Goal: Information Seeking & Learning: Learn about a topic

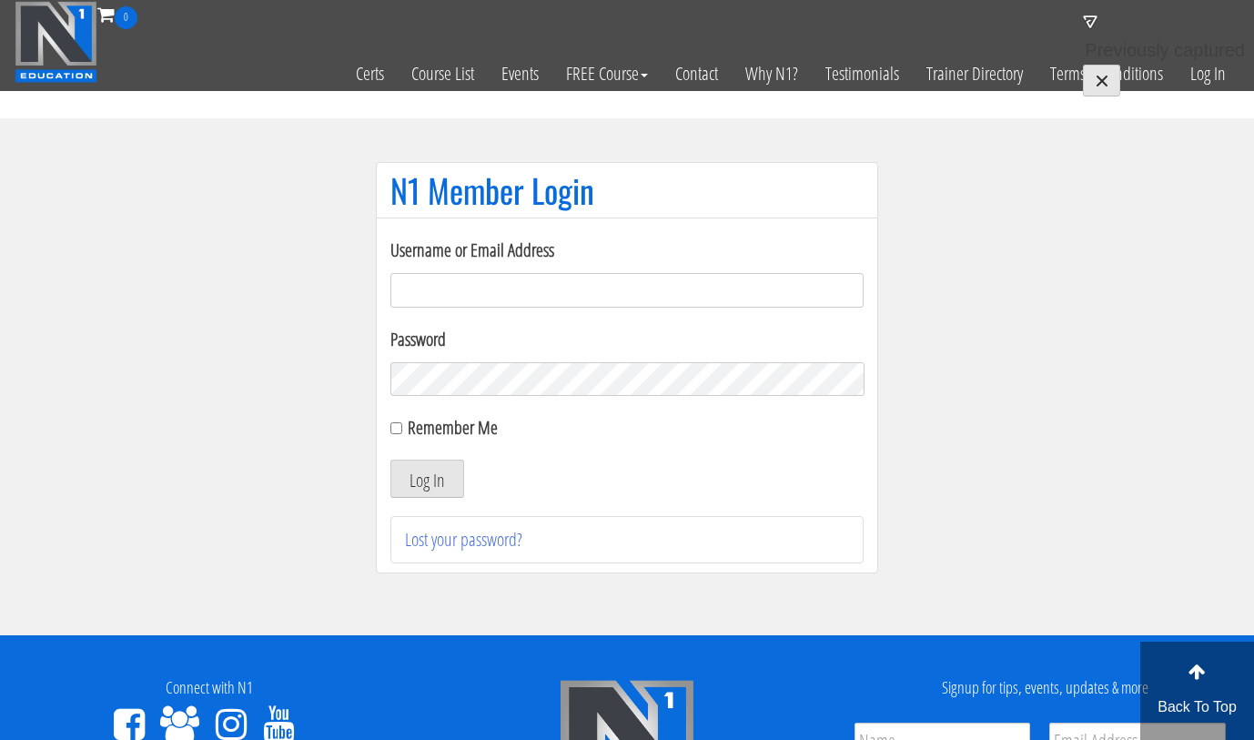
type input "[EMAIL_ADDRESS][DOMAIN_NAME]"
click at [410, 426] on label "Remember Me" at bounding box center [453, 427] width 90 height 25
click at [402, 426] on input "Remember Me" at bounding box center [396, 428] width 12 height 12
checkbox input "true"
click at [424, 485] on button "Log In" at bounding box center [427, 478] width 74 height 38
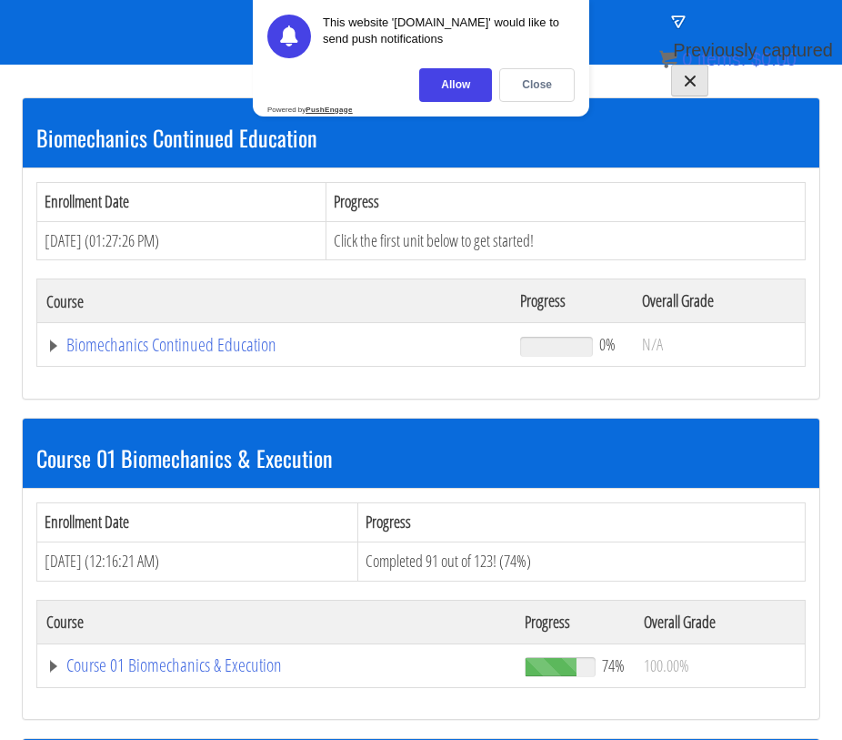
scroll to position [193, 0]
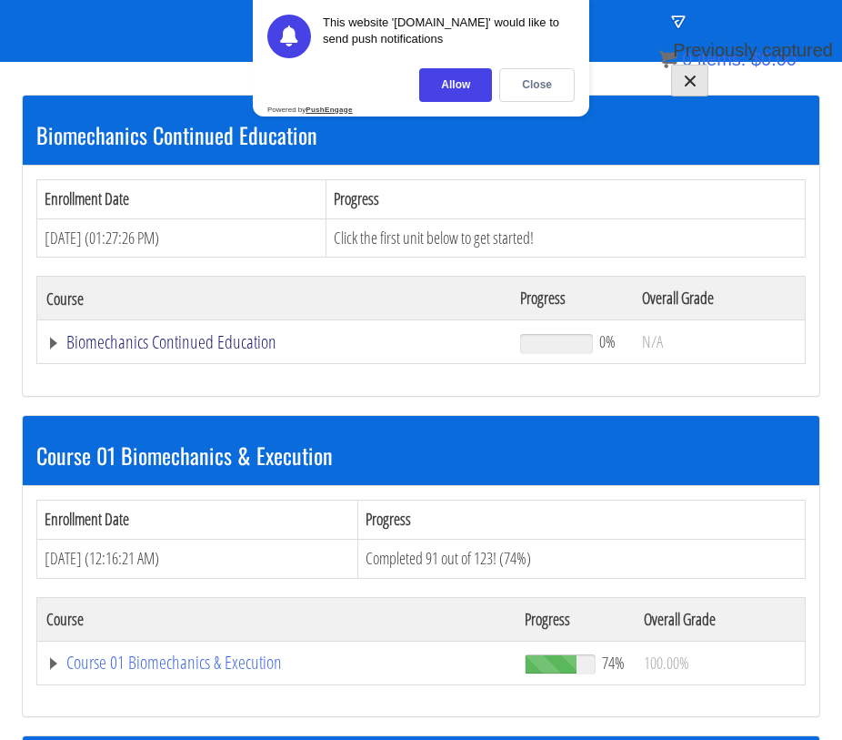
click at [51, 345] on link "Biomechanics Continued Education" at bounding box center [274, 342] width 456 height 18
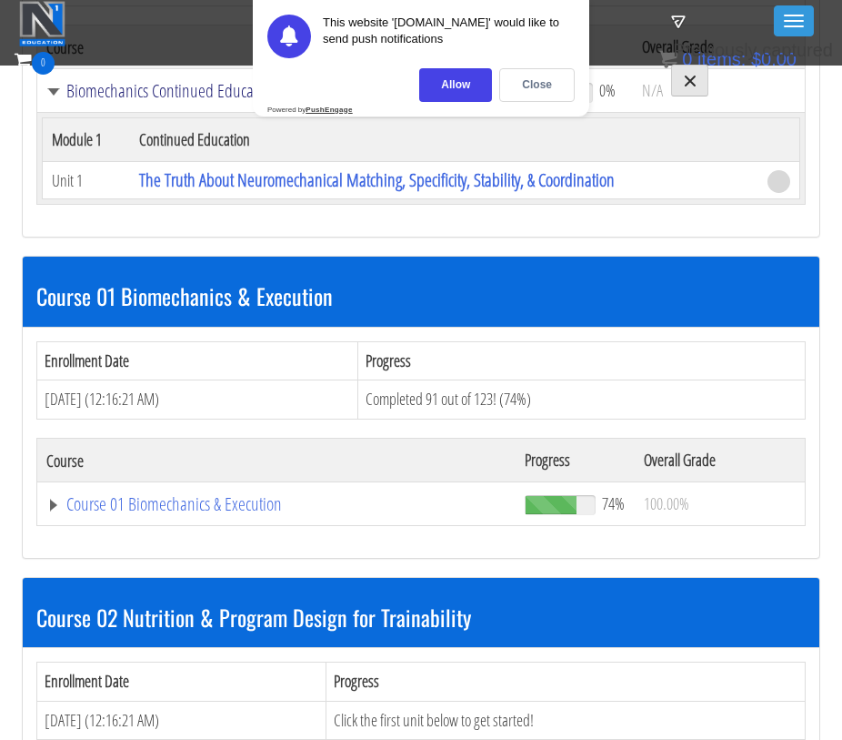
scroll to position [440, 0]
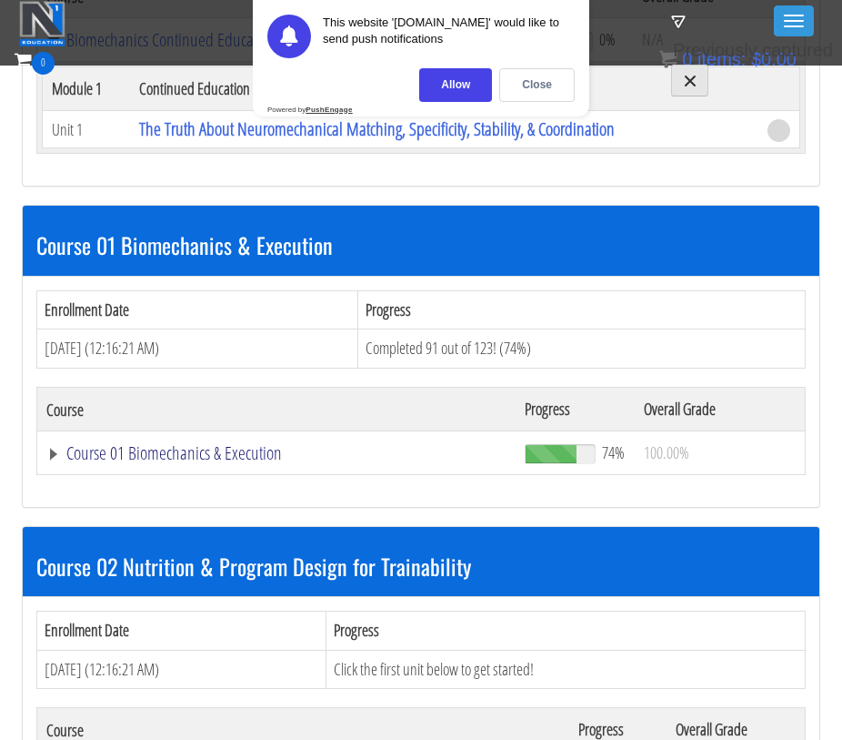
click at [56, 449] on link "Course 01 Biomechanics & Execution" at bounding box center [276, 453] width 460 height 18
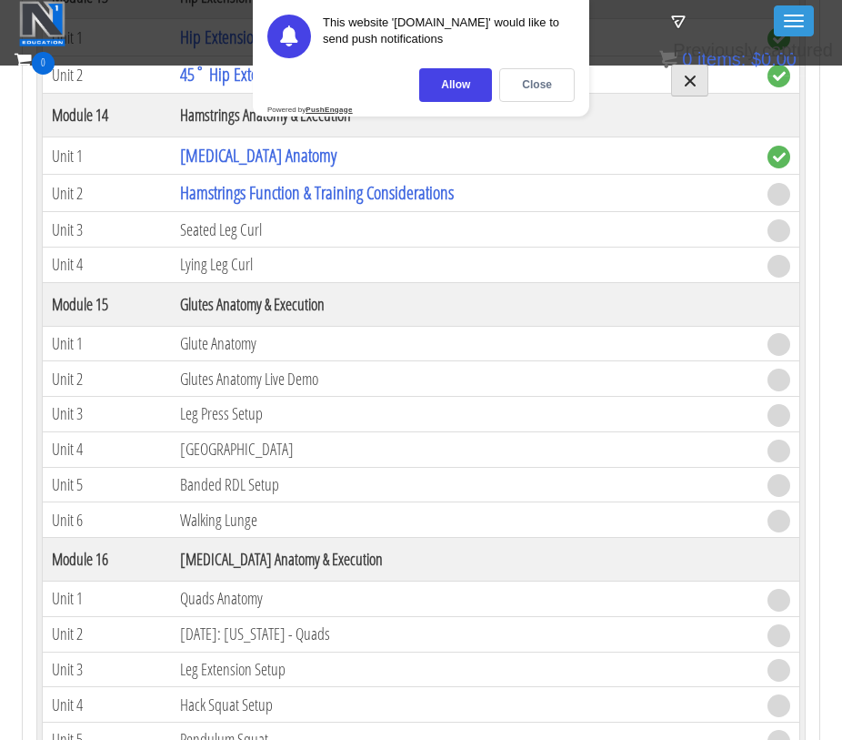
scroll to position [4549, 0]
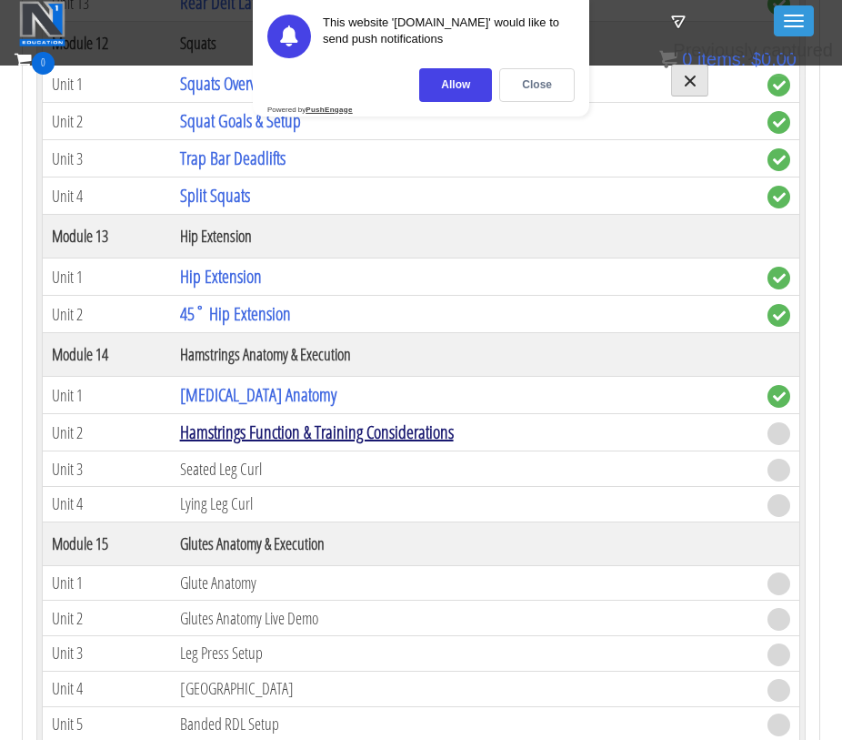
click at [217, 419] on link "Hamstrings Function & Training Considerations" at bounding box center [317, 431] width 274 height 25
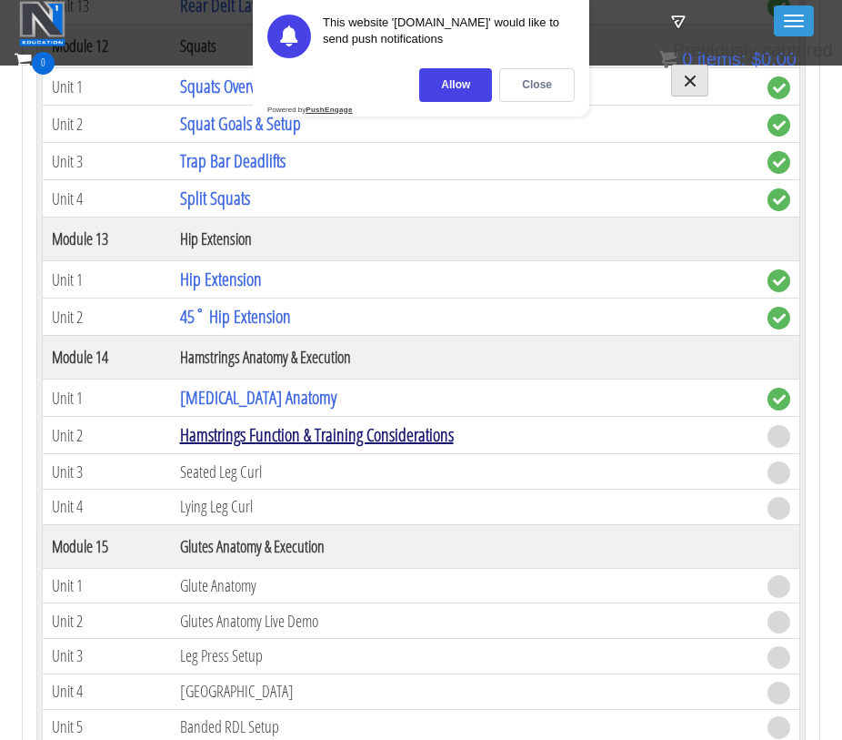
scroll to position [4547, 0]
click at [531, 85] on div "Close" at bounding box center [537, 85] width 76 height 34
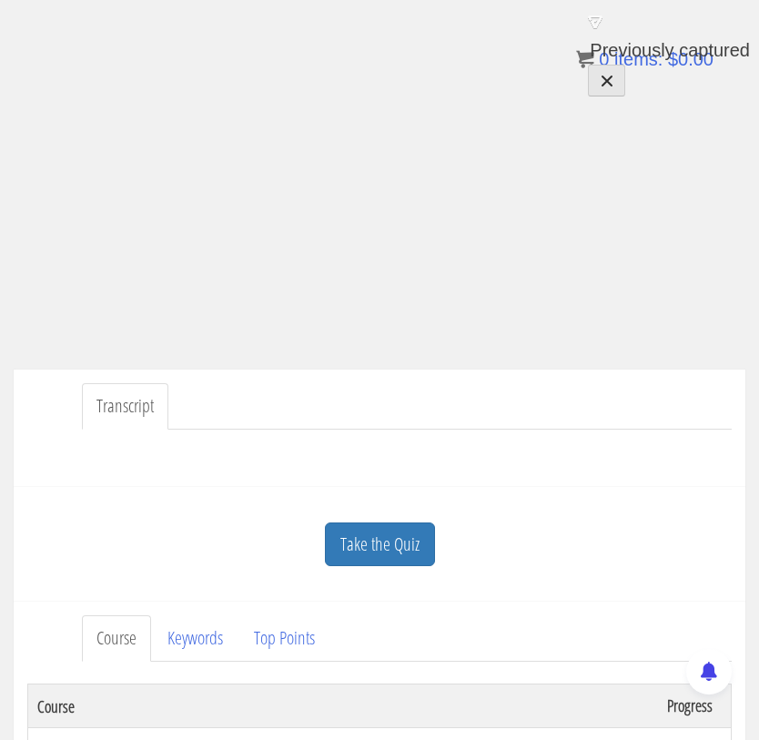
scroll to position [182, 0]
click at [462, 402] on ul "Transcript" at bounding box center [407, 408] width 650 height 46
click at [534, 423] on ul "Transcript" at bounding box center [407, 408] width 650 height 46
click at [523, 382] on div "Transcript" at bounding box center [379, 429] width 731 height 117
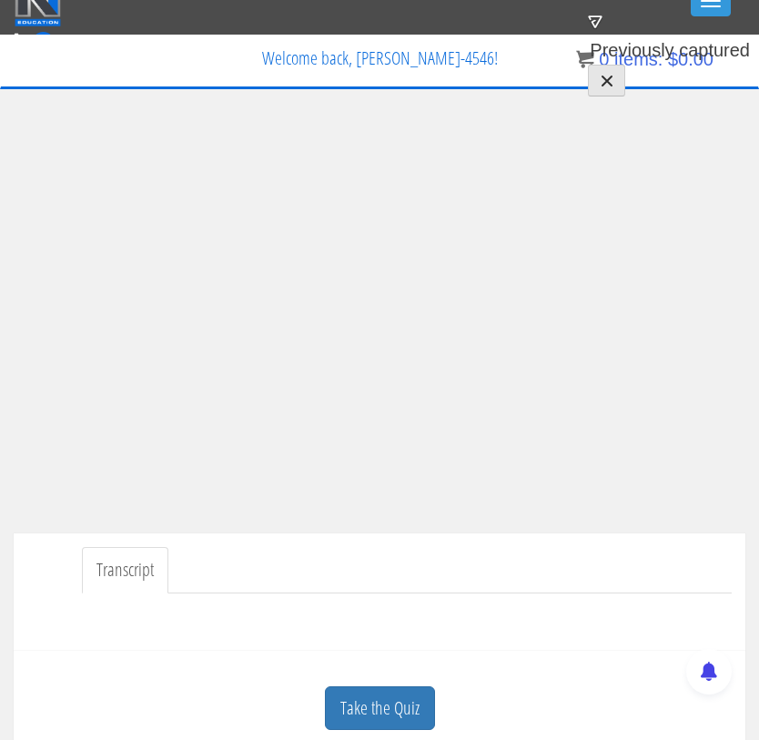
scroll to position [16, 0]
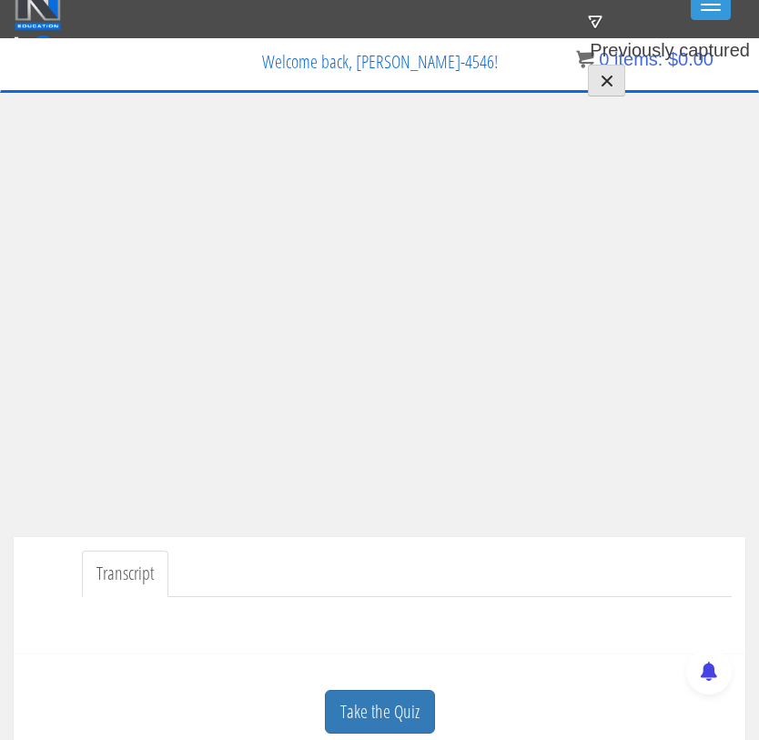
click at [321, 565] on ul "Transcript" at bounding box center [407, 573] width 650 height 46
click at [533, 568] on ul "Transcript" at bounding box center [407, 573] width 650 height 46
click at [413, 563] on ul "Transcript" at bounding box center [407, 573] width 650 height 46
click at [576, 548] on div "Transcript" at bounding box center [379, 595] width 731 height 117
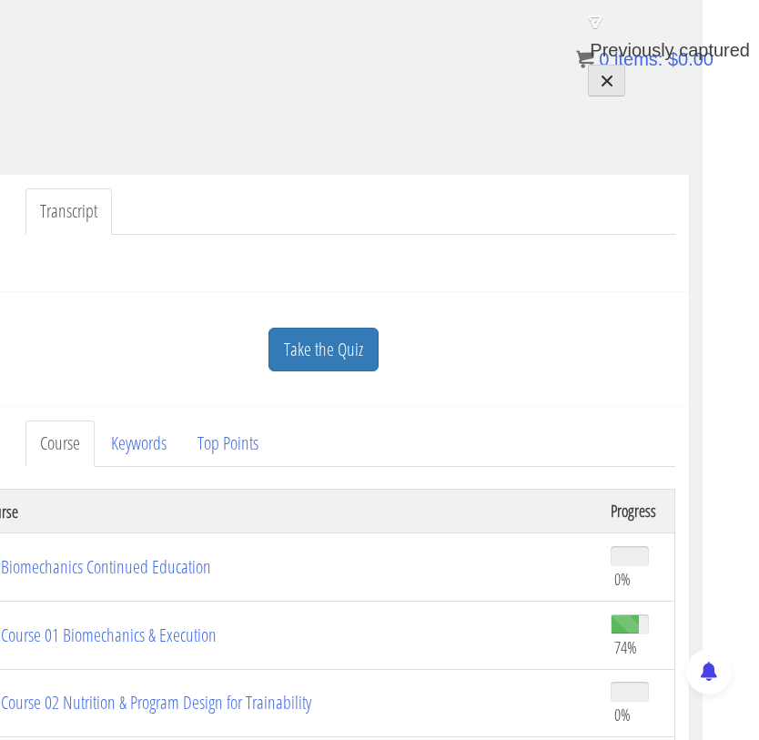
scroll to position [0, 56]
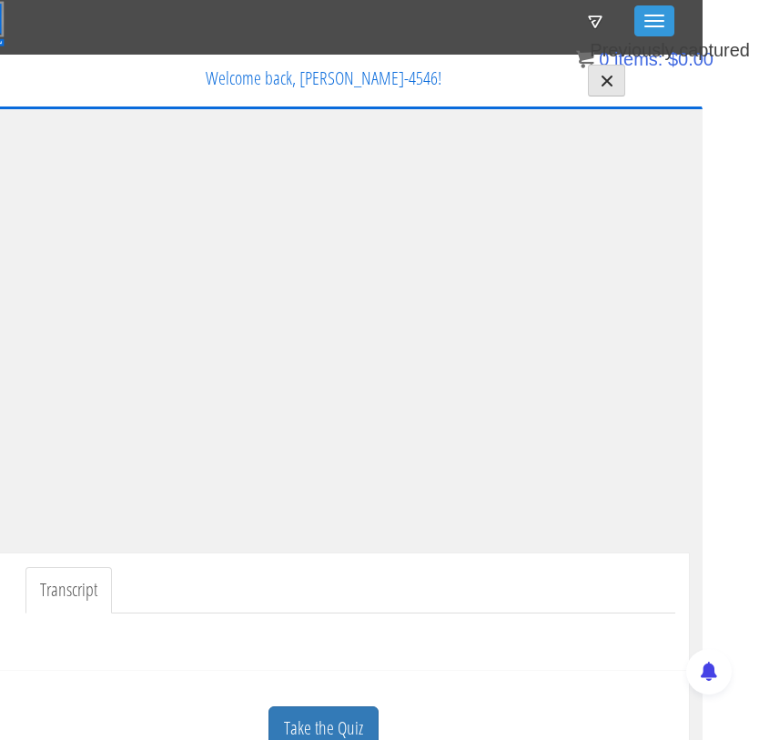
click at [426, 573] on ul "Transcript" at bounding box center [350, 590] width 650 height 46
click at [374, 598] on ul "Transcript" at bounding box center [350, 590] width 650 height 46
click at [466, 580] on ul "Transcript" at bounding box center [350, 590] width 650 height 46
click at [695, 580] on div "Jakub Bucko iifymbro@gmail.com 2025-09-08 84.47.12.32 Transcript Take the Quiz …" at bounding box center [323, 463] width 759 height 643
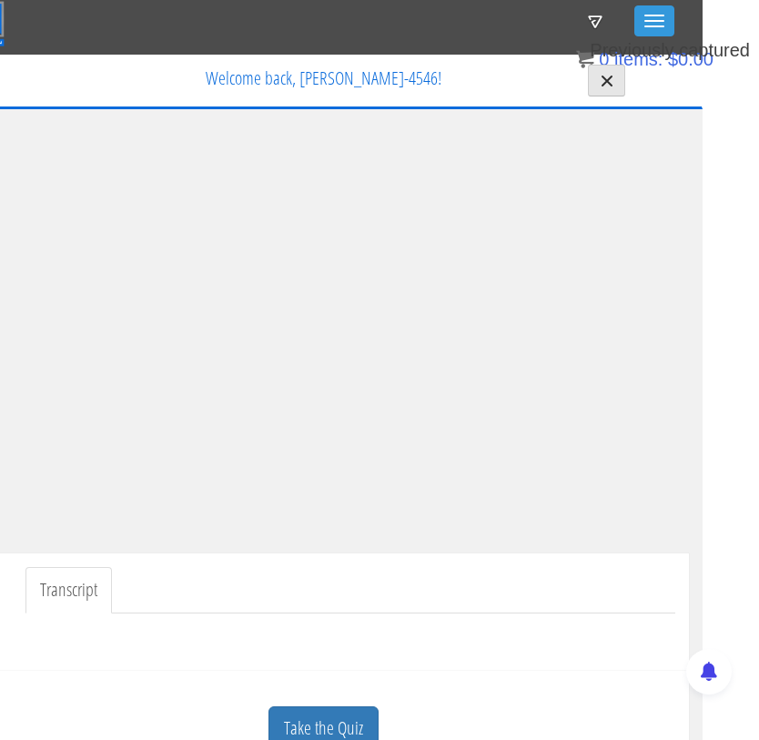
drag, startPoint x: 240, startPoint y: 582, endPoint x: 246, endPoint y: 601, distance: 19.9
click at [240, 583] on ul "Transcript" at bounding box center [350, 590] width 650 height 46
click at [318, 712] on link "Take the Quiz" at bounding box center [323, 728] width 110 height 45
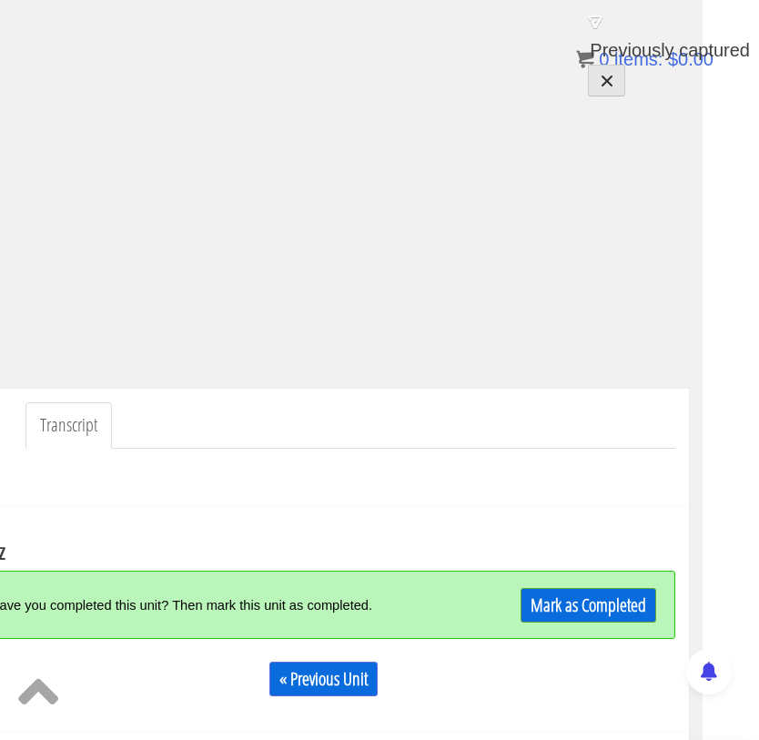
scroll to position [245, 56]
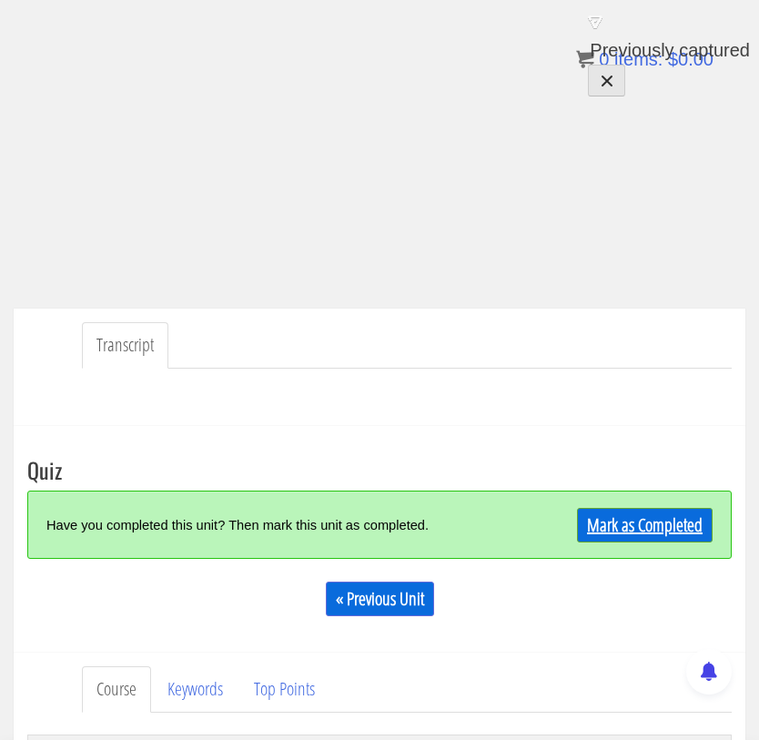
click at [603, 524] on link "Mark as Completed" at bounding box center [645, 525] width 136 height 35
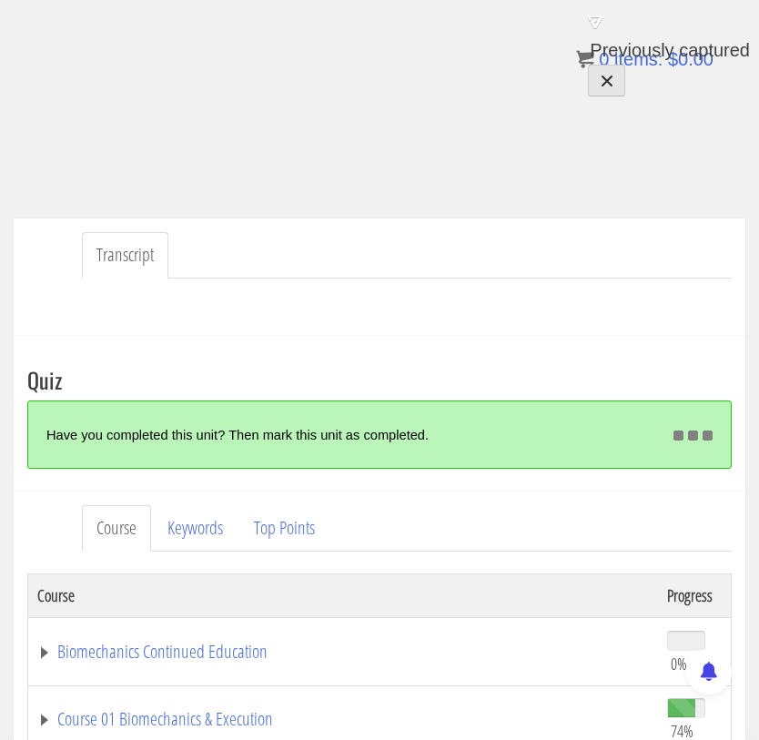
scroll to position [464, 0]
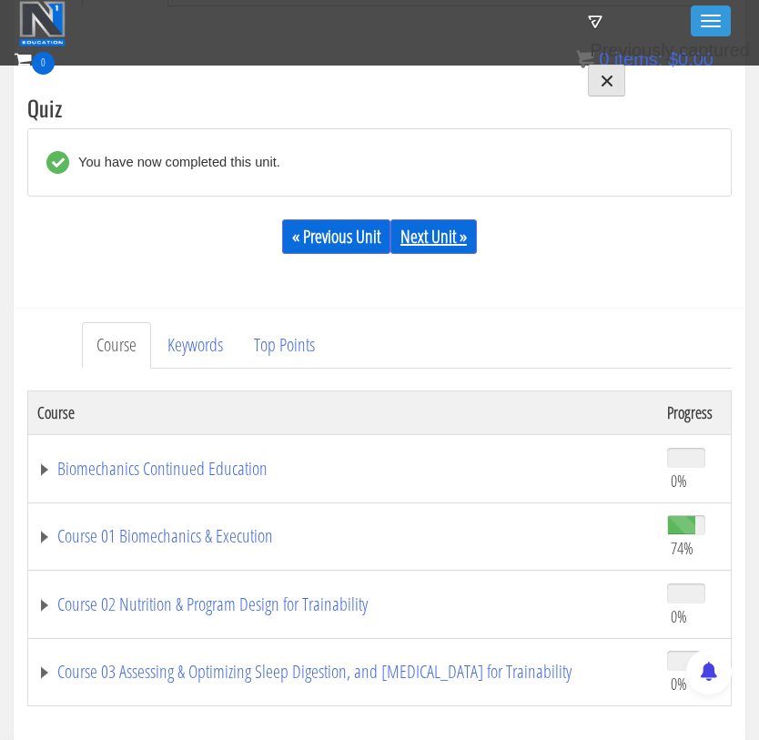
click at [423, 251] on link "Next Unit »" at bounding box center [433, 236] width 86 height 35
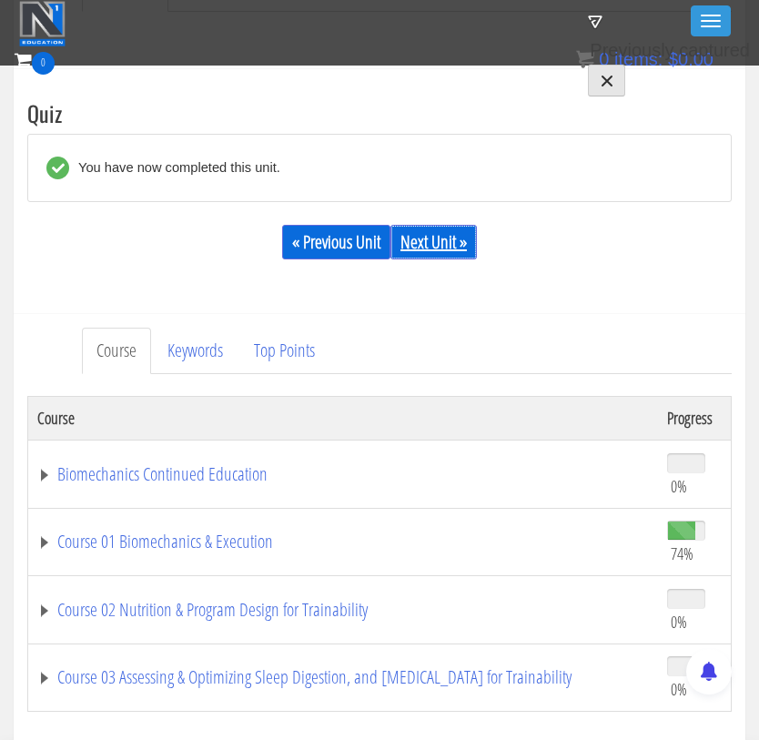
scroll to position [548, 0]
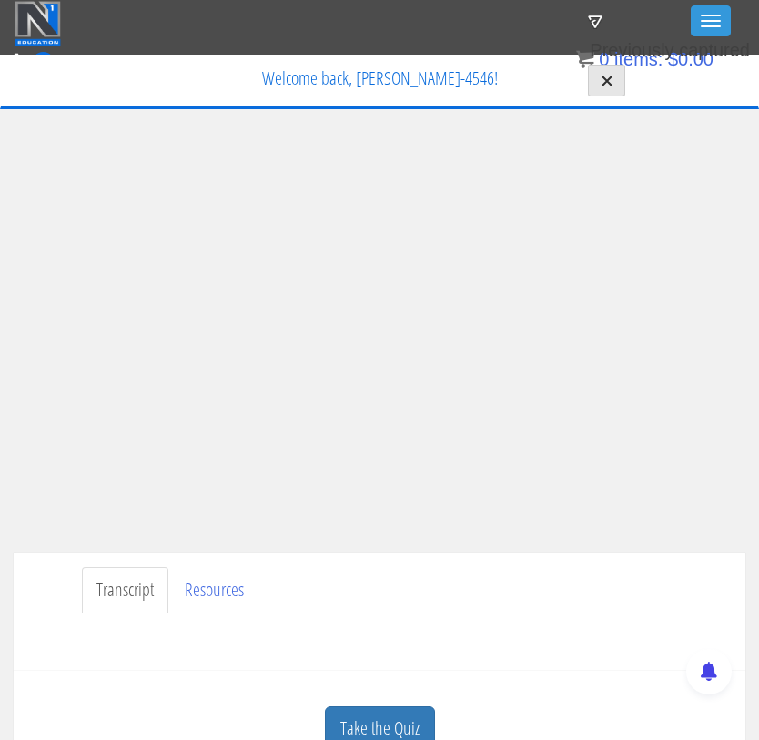
scroll to position [31, 0]
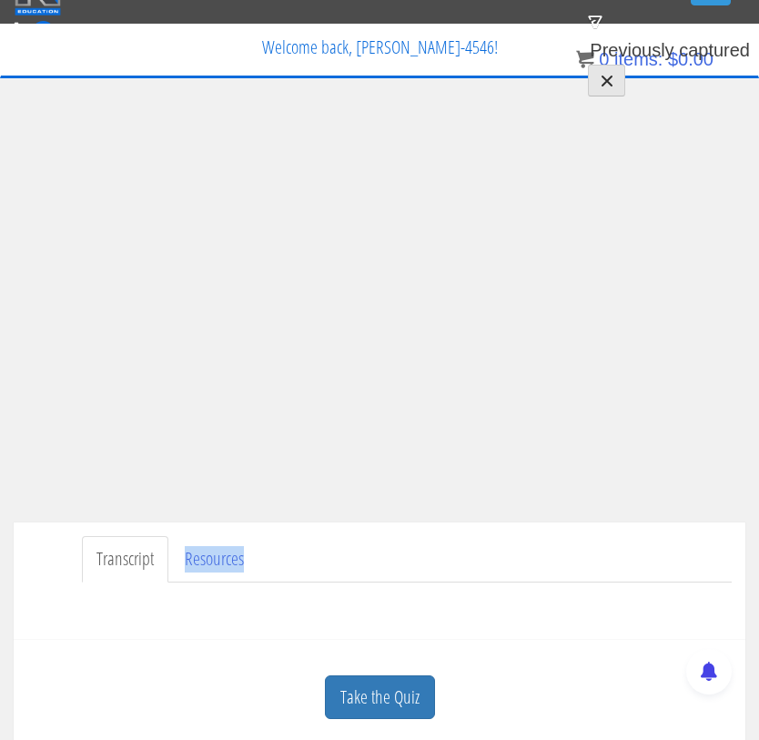
click at [378, 545] on ul "Transcript Resources" at bounding box center [407, 559] width 650 height 46
click at [404, 698] on link "Take the Quiz" at bounding box center [380, 697] width 110 height 45
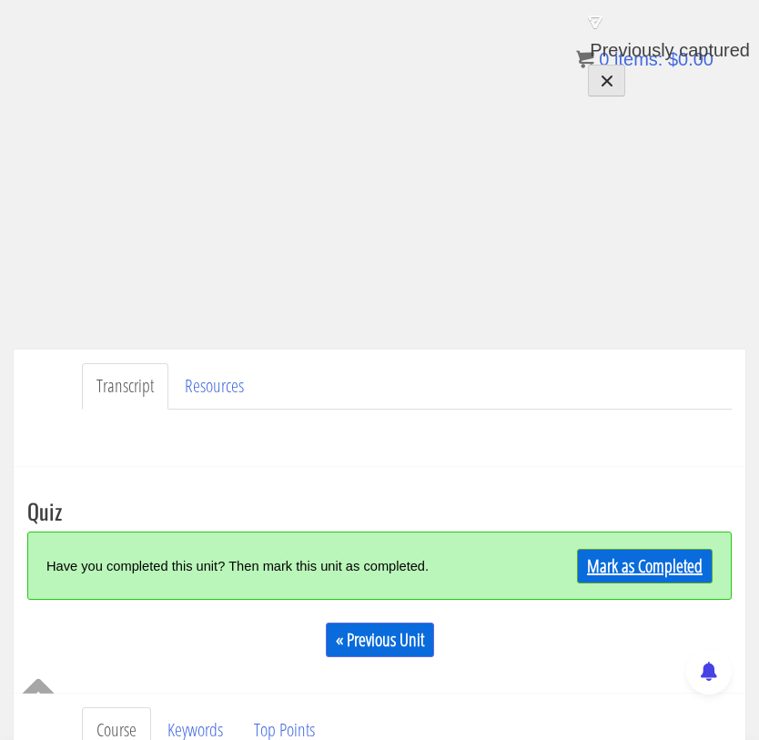
click at [655, 560] on link "Mark as Completed" at bounding box center [645, 566] width 136 height 35
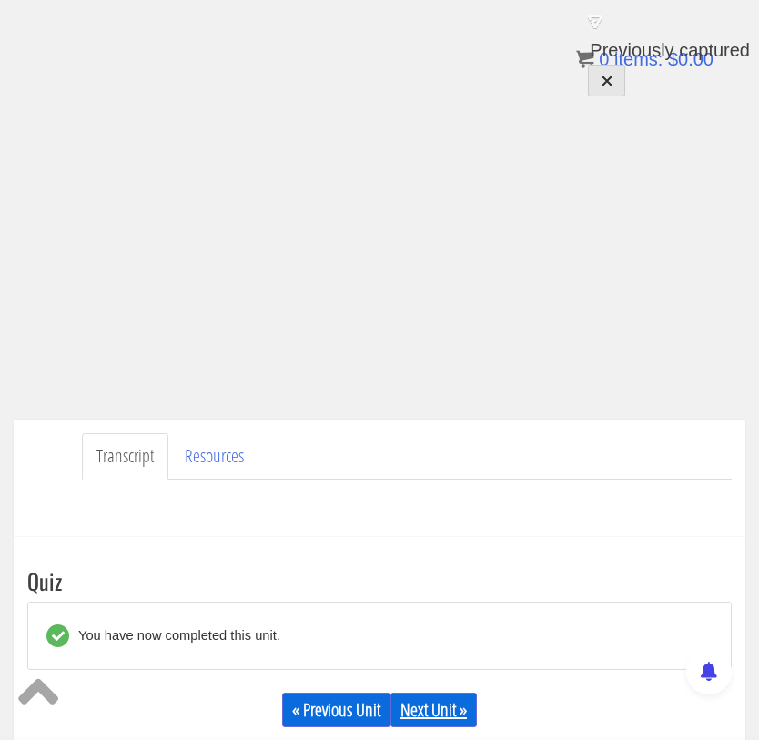
click at [441, 699] on link "Next Unit »" at bounding box center [433, 709] width 86 height 35
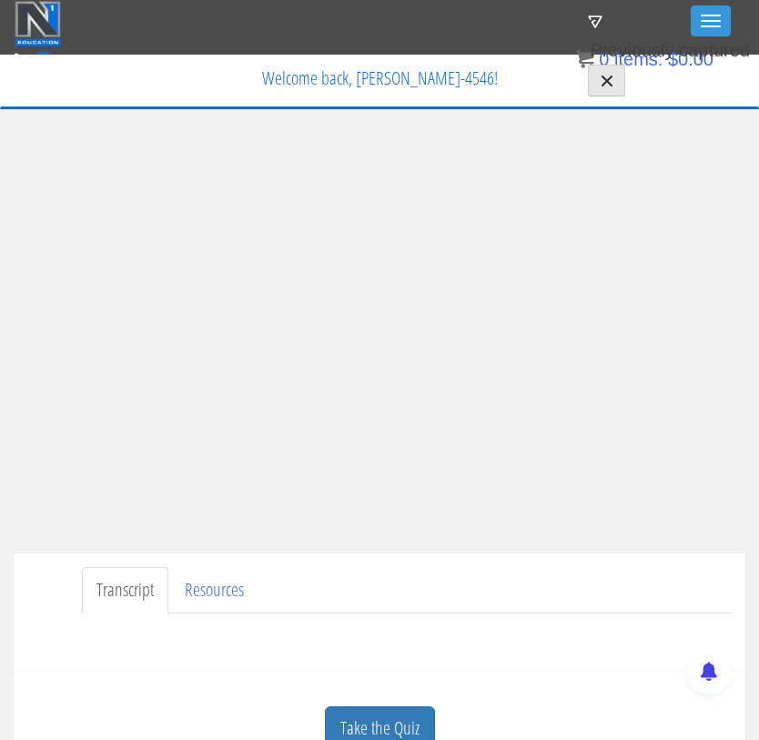
click at [409, 566] on div "Transcript Resources" at bounding box center [379, 611] width 731 height 117
click at [524, 573] on ul "Transcript Resources" at bounding box center [407, 590] width 650 height 46
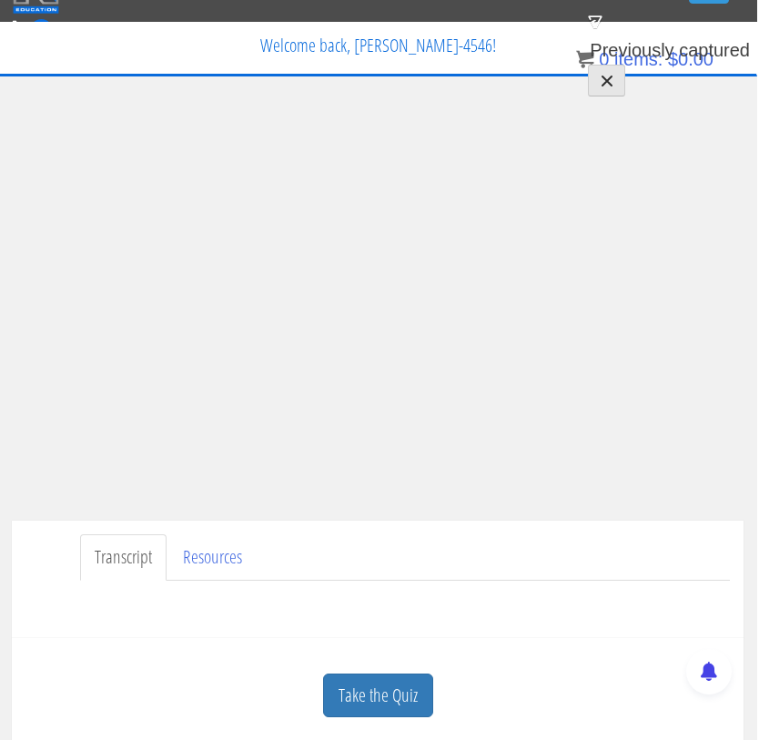
scroll to position [35, 2]
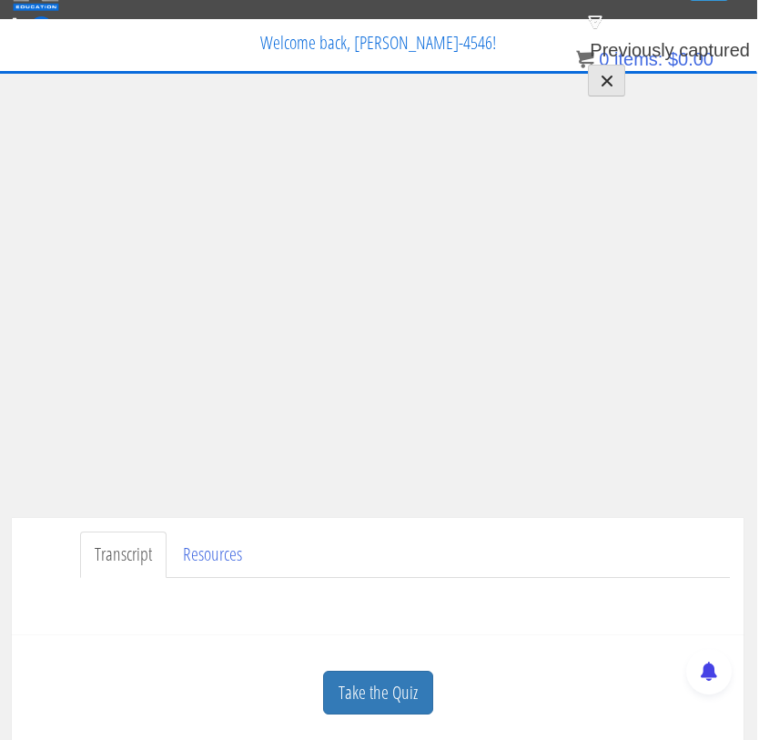
click at [470, 544] on ul "Transcript Resources" at bounding box center [405, 554] width 650 height 46
click at [367, 553] on ul "Transcript Resources" at bounding box center [405, 554] width 650 height 46
click at [390, 529] on div "Transcript Resources" at bounding box center [379, 576] width 731 height 117
click at [381, 691] on link "Take the Quiz" at bounding box center [380, 692] width 110 height 45
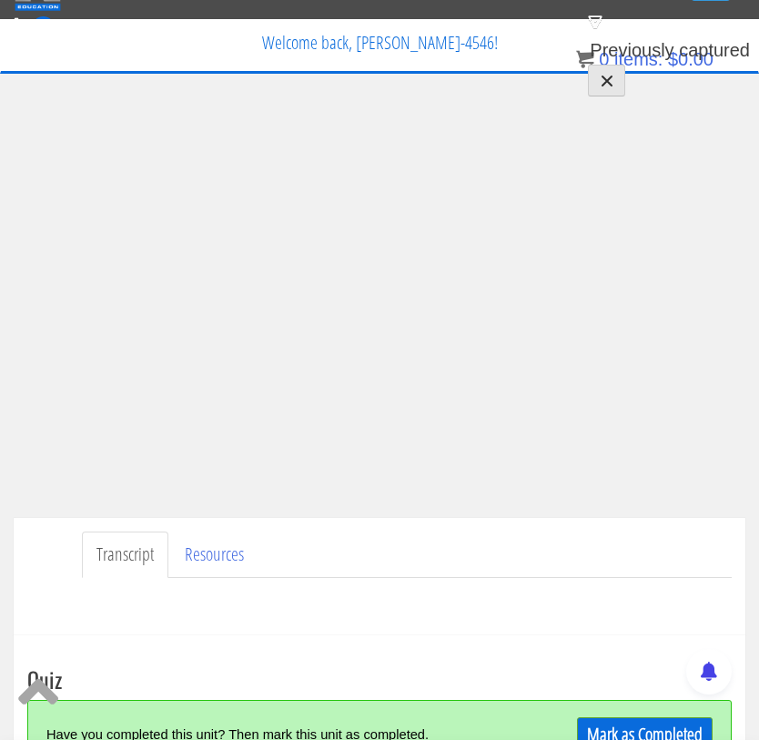
click at [630, 727] on link "Mark as Completed" at bounding box center [645, 734] width 136 height 35
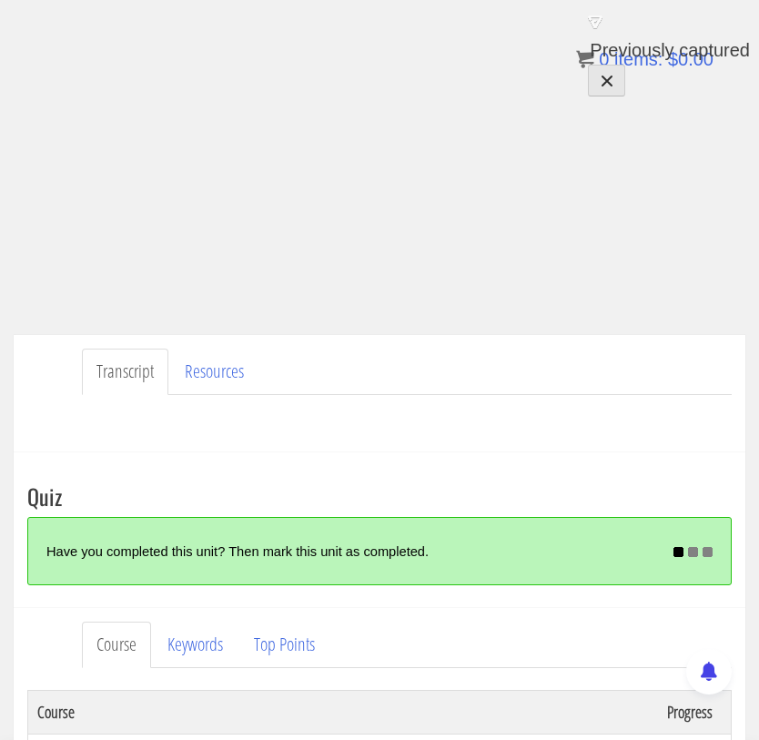
scroll to position [307, 0]
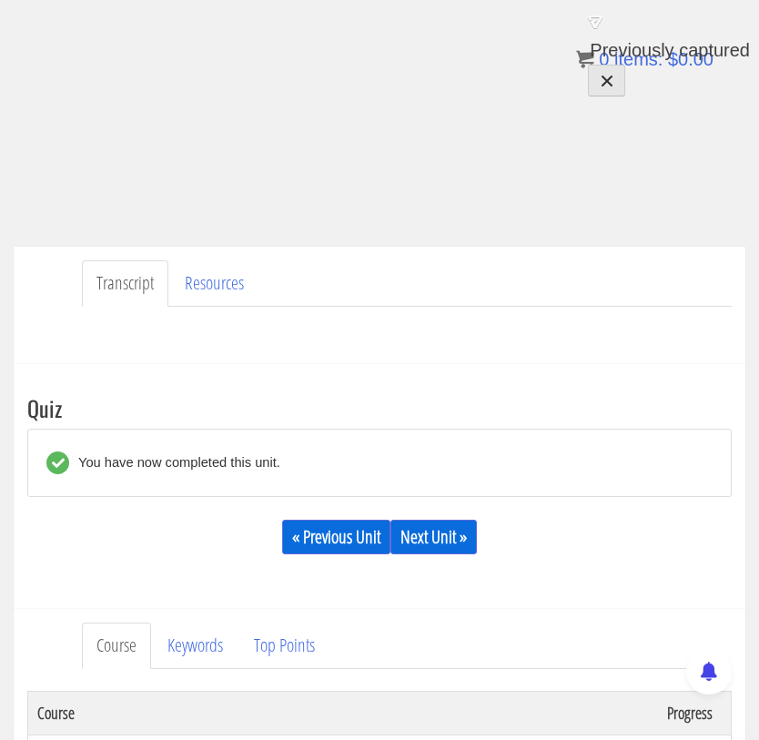
click at [476, 529] on div "« Previous Unit Next Unit »" at bounding box center [379, 537] width 704 height 62
click at [431, 538] on link "Next Unit »" at bounding box center [433, 536] width 86 height 35
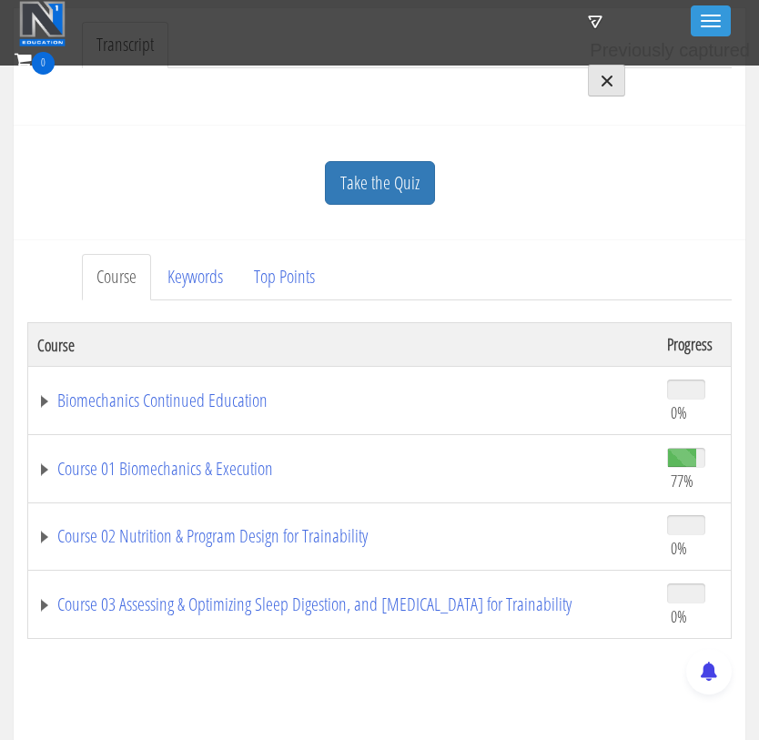
scroll to position [497, 0]
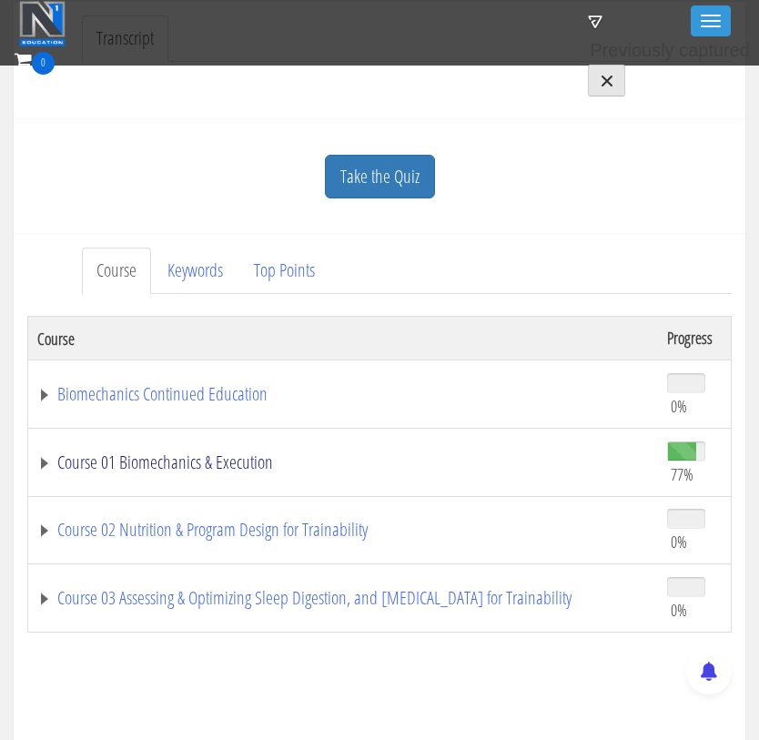
click at [45, 459] on link "Course 01 Biomechanics & Execution" at bounding box center [342, 462] width 611 height 18
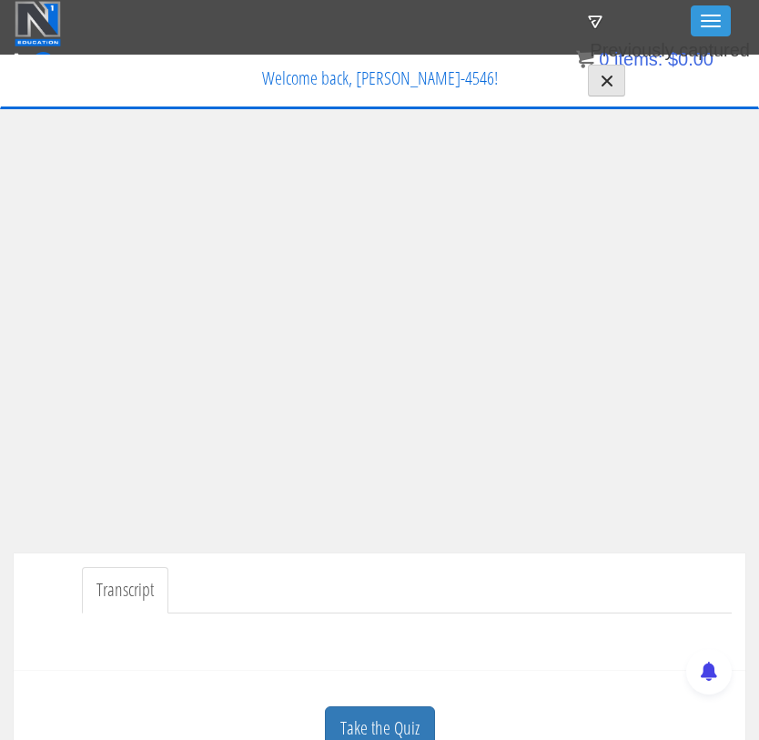
scroll to position [0, 7]
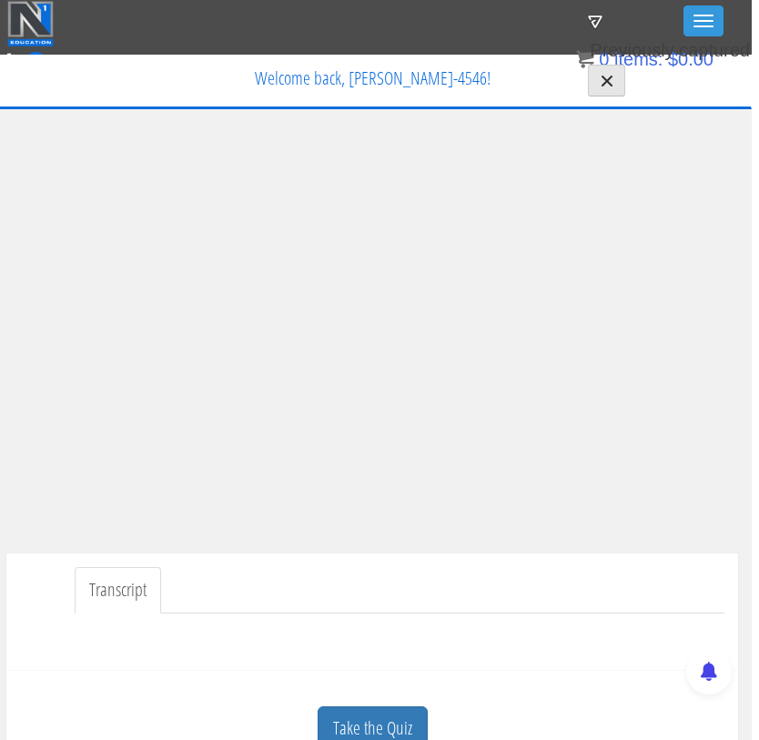
click at [443, 572] on ul "Transcript" at bounding box center [400, 590] width 650 height 46
click at [241, 578] on ul "Transcript" at bounding box center [400, 590] width 650 height 46
click at [375, 576] on ul "Transcript" at bounding box center [400, 590] width 650 height 46
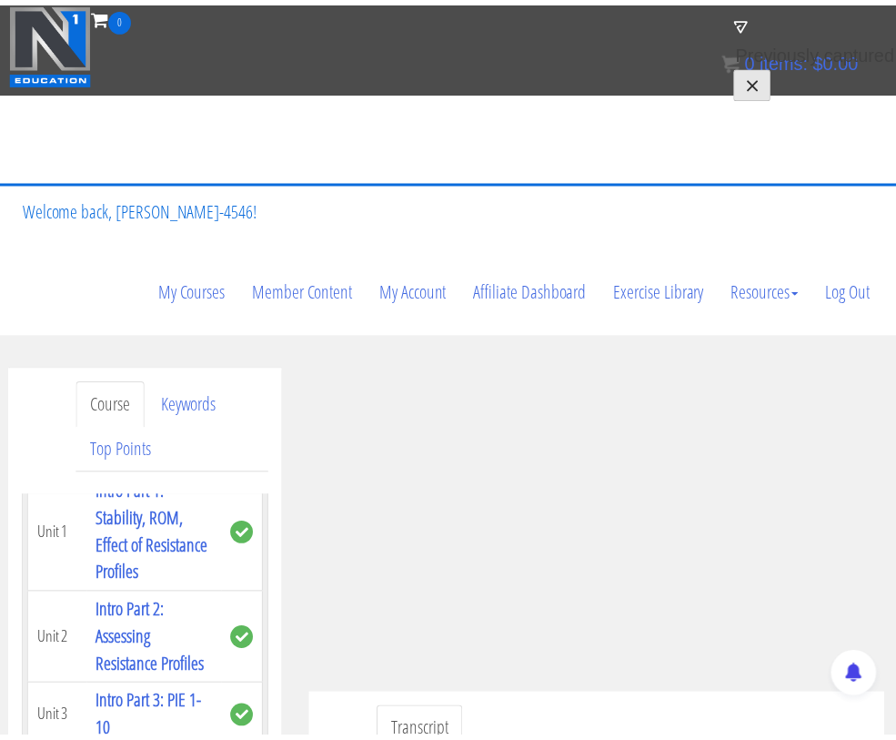
scroll to position [4039, 0]
